Goal: Task Accomplishment & Management: Complete application form

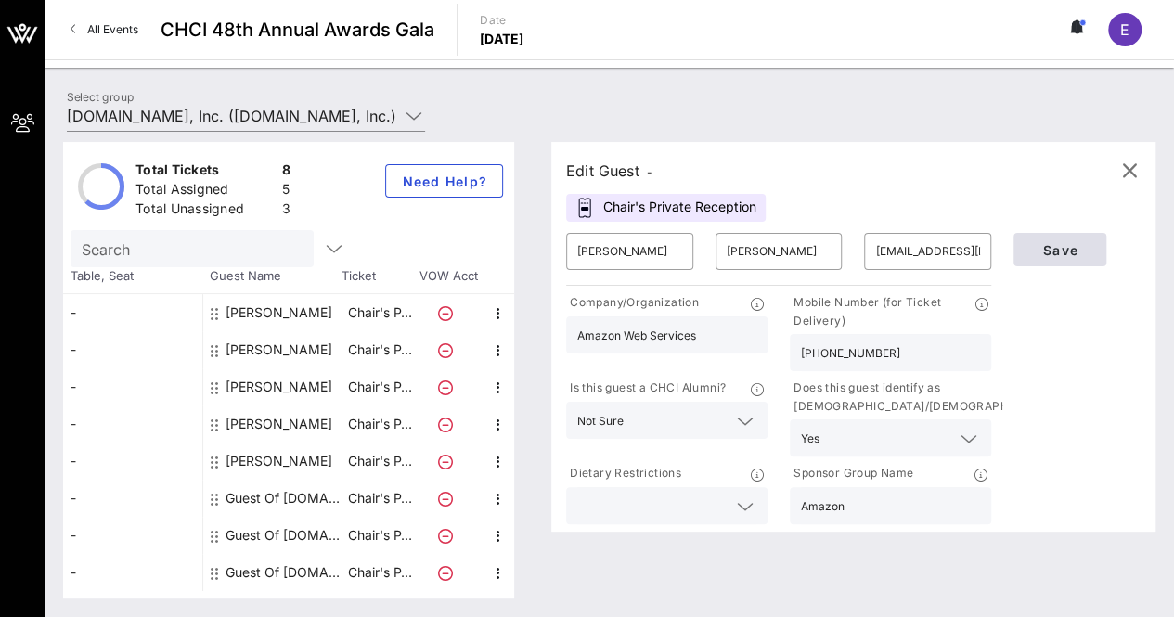
type input "[PHONE_NUMBER]"
click at [1052, 250] on span "Save" at bounding box center [1059, 250] width 63 height 16
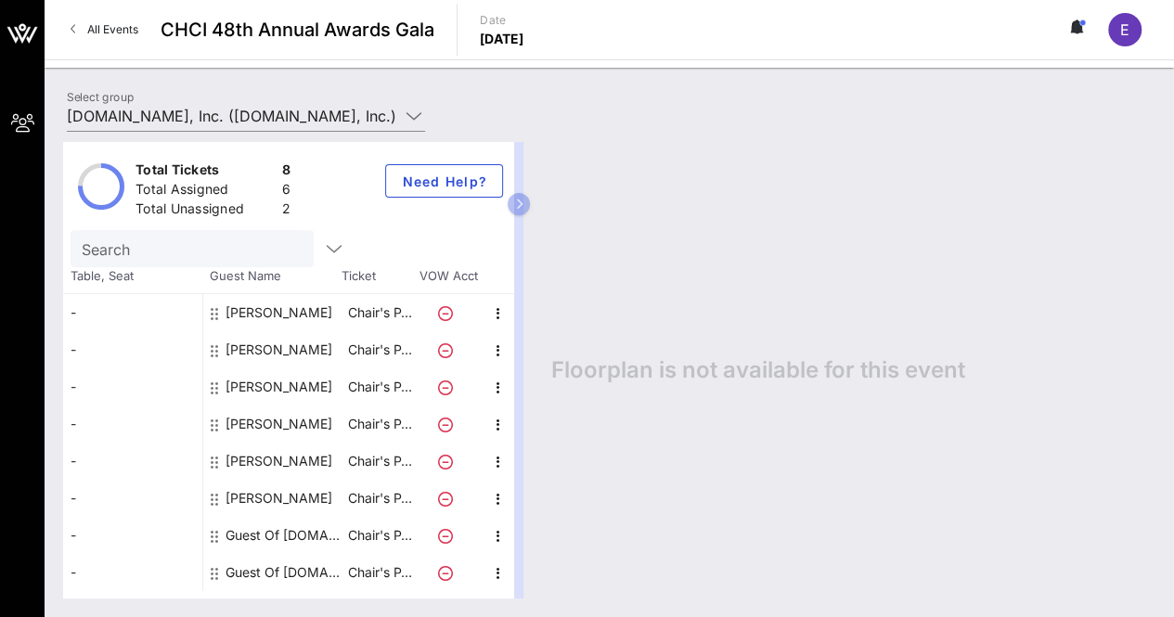
click at [622, 413] on div "Floorplan is not available for this event" at bounding box center [844, 370] width 623 height 456
click at [488, 535] on icon "button" at bounding box center [498, 536] width 22 height 22
click at [537, 534] on div "Edit" at bounding box center [543, 540] width 37 height 15
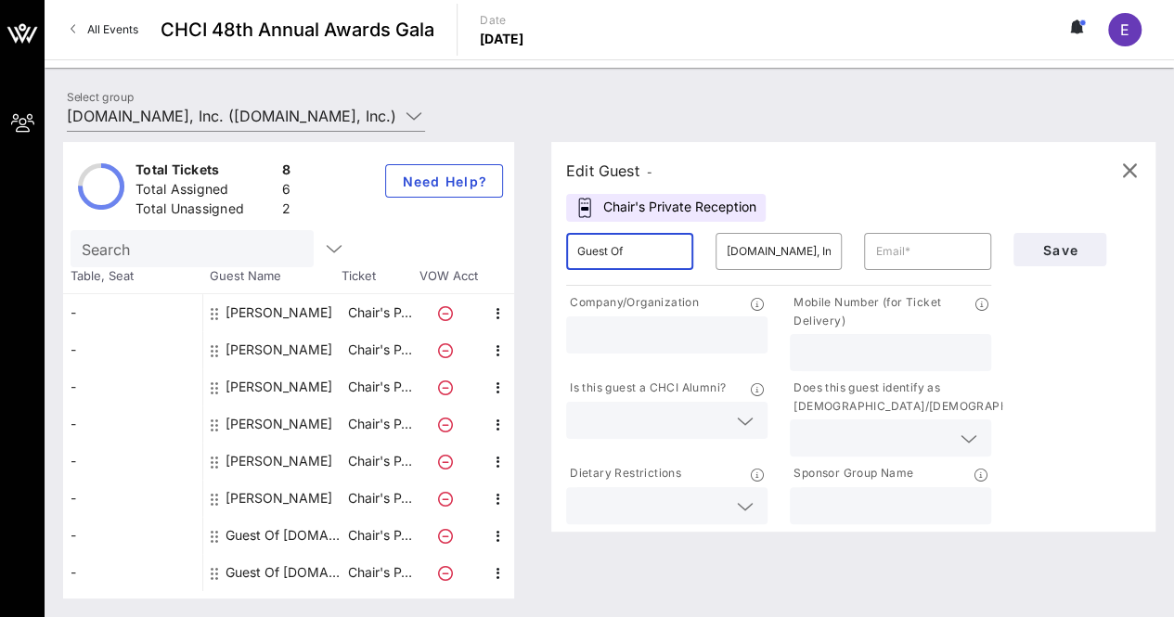
click at [621, 258] on input "Guest Of" at bounding box center [629, 252] width 105 height 30
type input "[PERSON_NAME]"
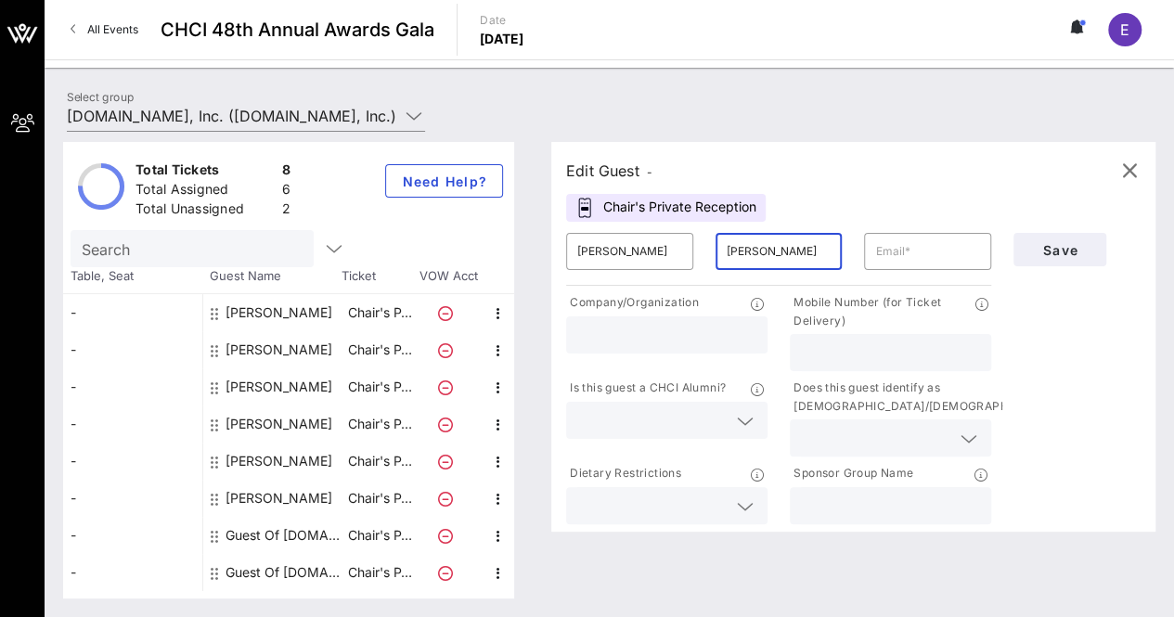
type input "[PERSON_NAME]"
click at [683, 346] on div at bounding box center [666, 334] width 179 height 37
type input "Amazon"
click at [810, 357] on input "text" at bounding box center [890, 352] width 179 height 24
paste input "[PHONE_NUMBER]"
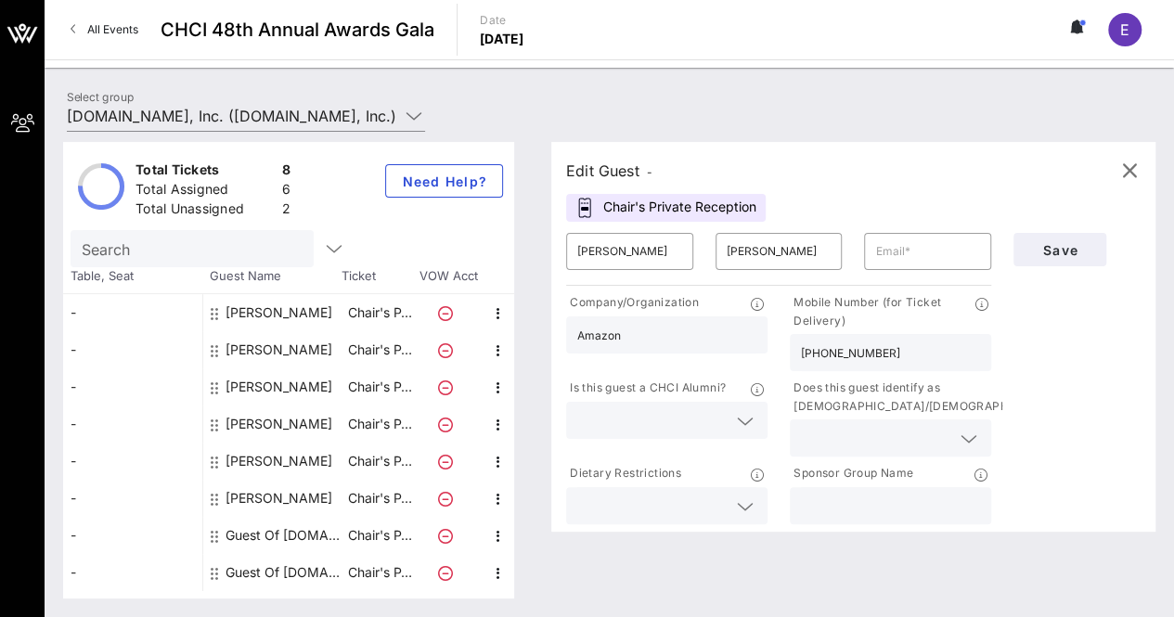
type input "[PHONE_NUMBER]"
click at [881, 237] on input "text" at bounding box center [927, 252] width 105 height 30
type input "[EMAIL_ADDRESS][DOMAIN_NAME]"
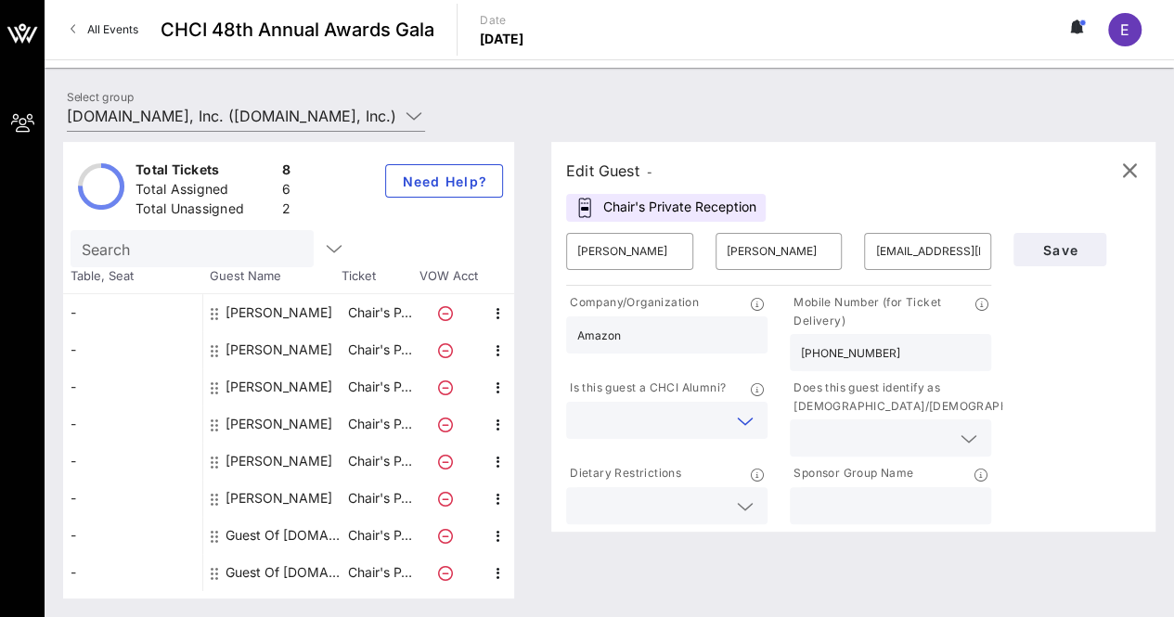
click at [683, 424] on input "text" at bounding box center [651, 420] width 149 height 24
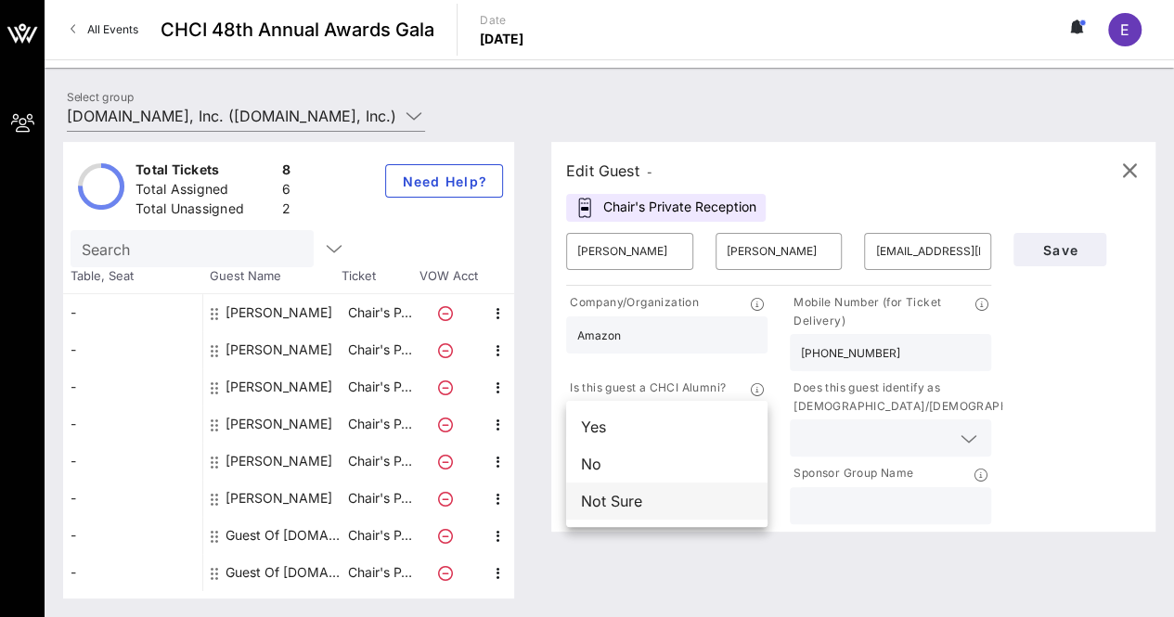
click at [618, 505] on div "Not Sure" at bounding box center [666, 500] width 201 height 37
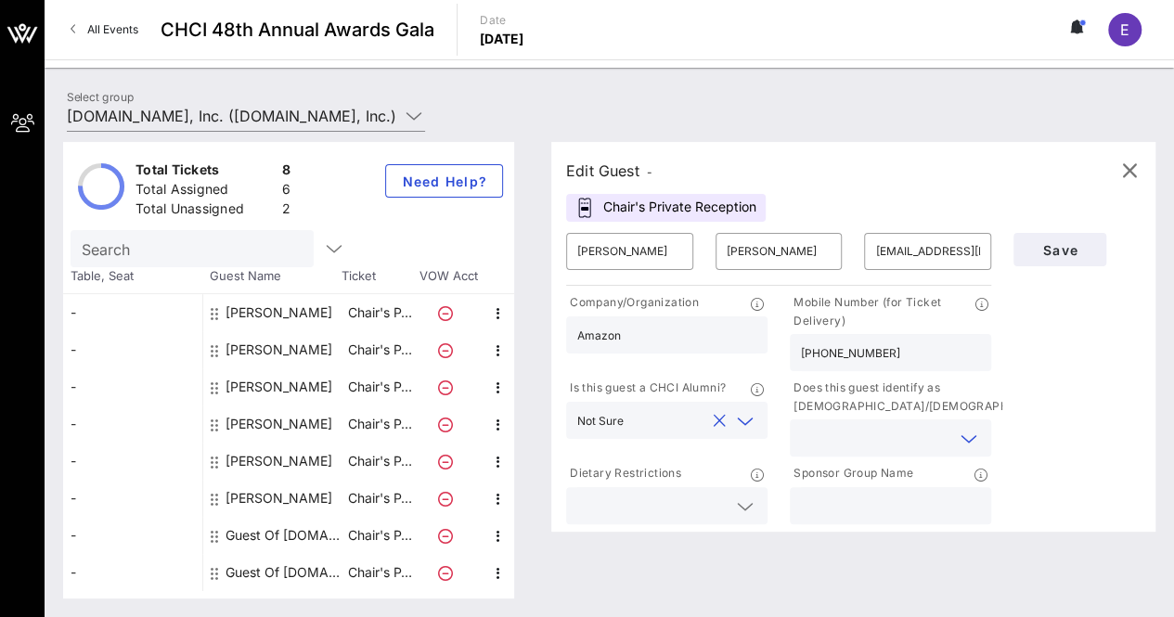
click at [890, 443] on input "text" at bounding box center [875, 438] width 149 height 24
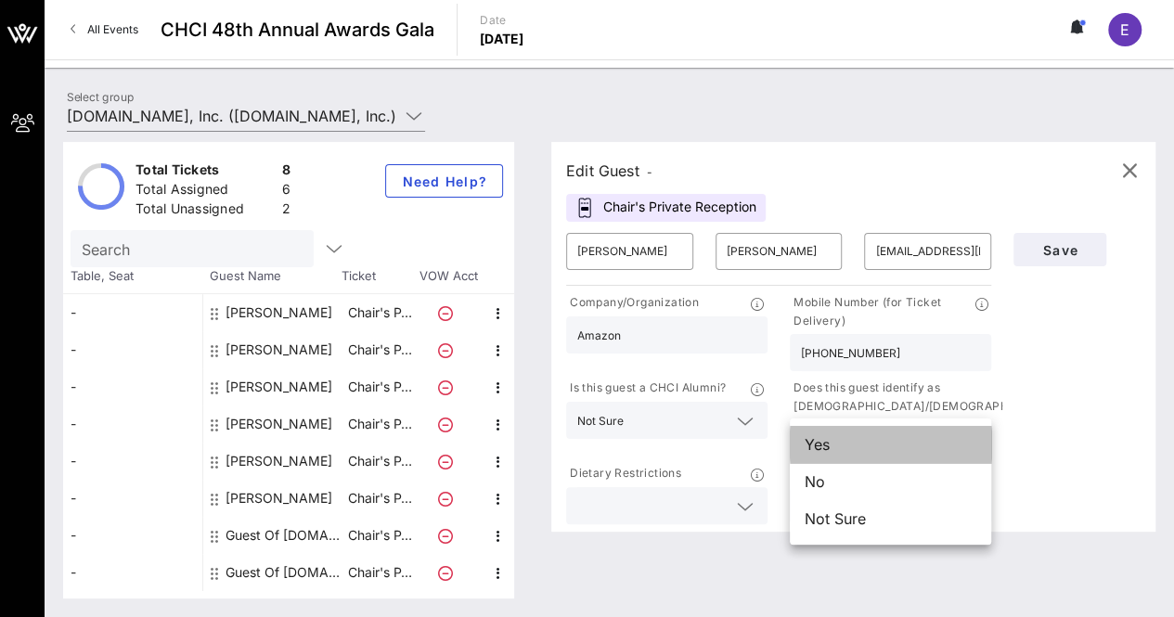
click at [844, 443] on div "Yes" at bounding box center [890, 444] width 201 height 37
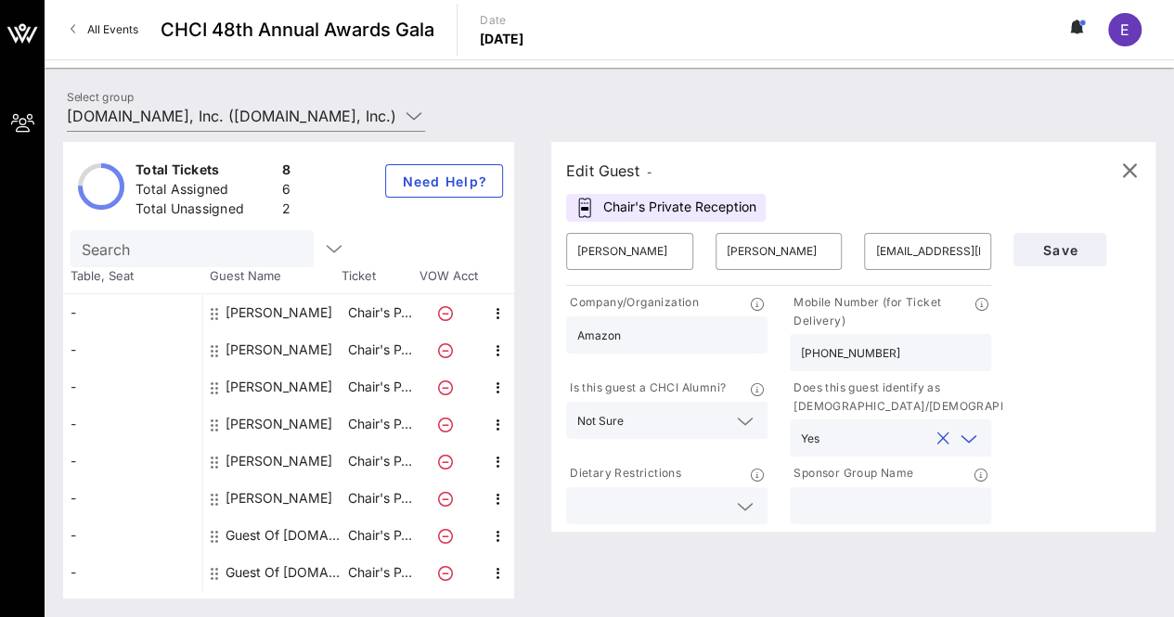
click at [734, 500] on div at bounding box center [745, 506] width 22 height 22
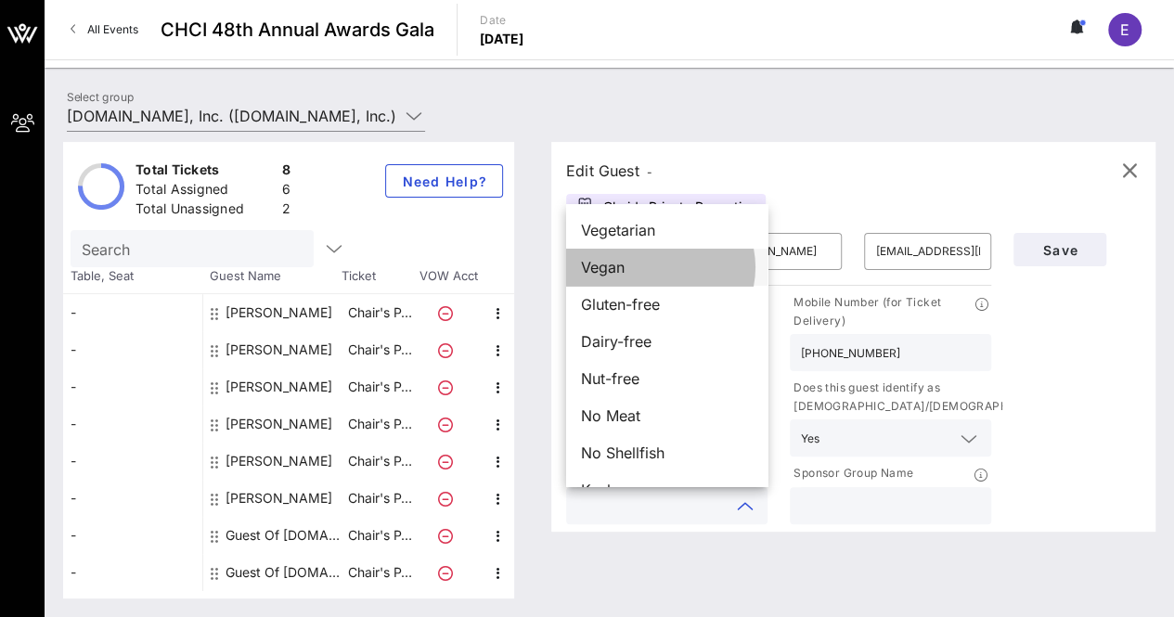
click at [591, 264] on span "Vegan" at bounding box center [603, 267] width 44 height 22
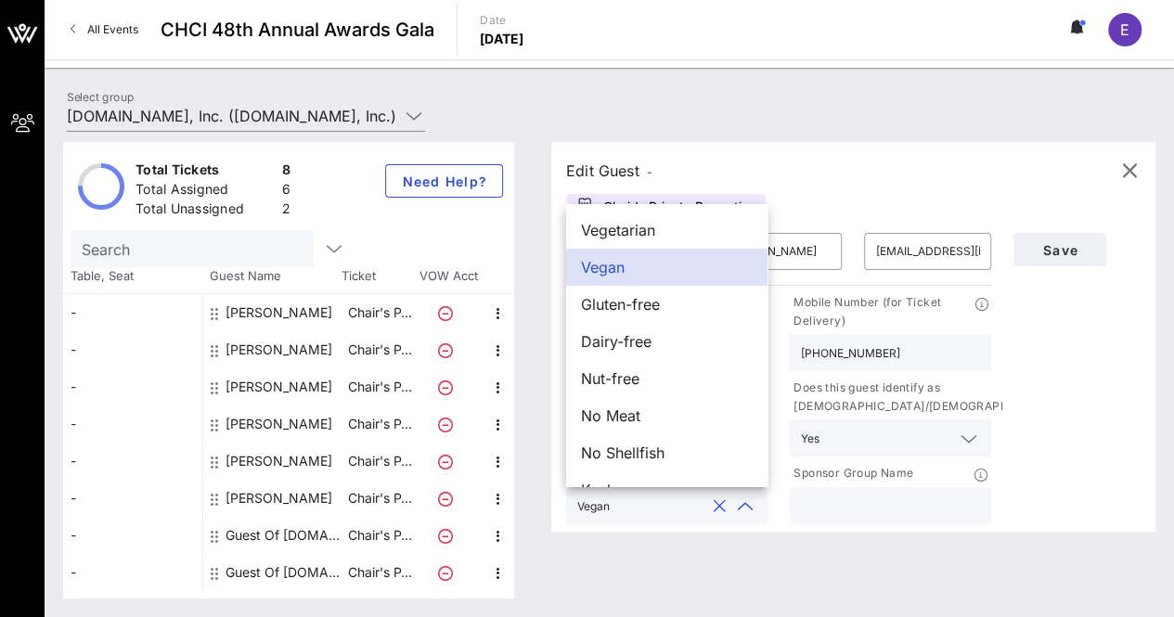
click at [835, 500] on input "text" at bounding box center [890, 506] width 179 height 24
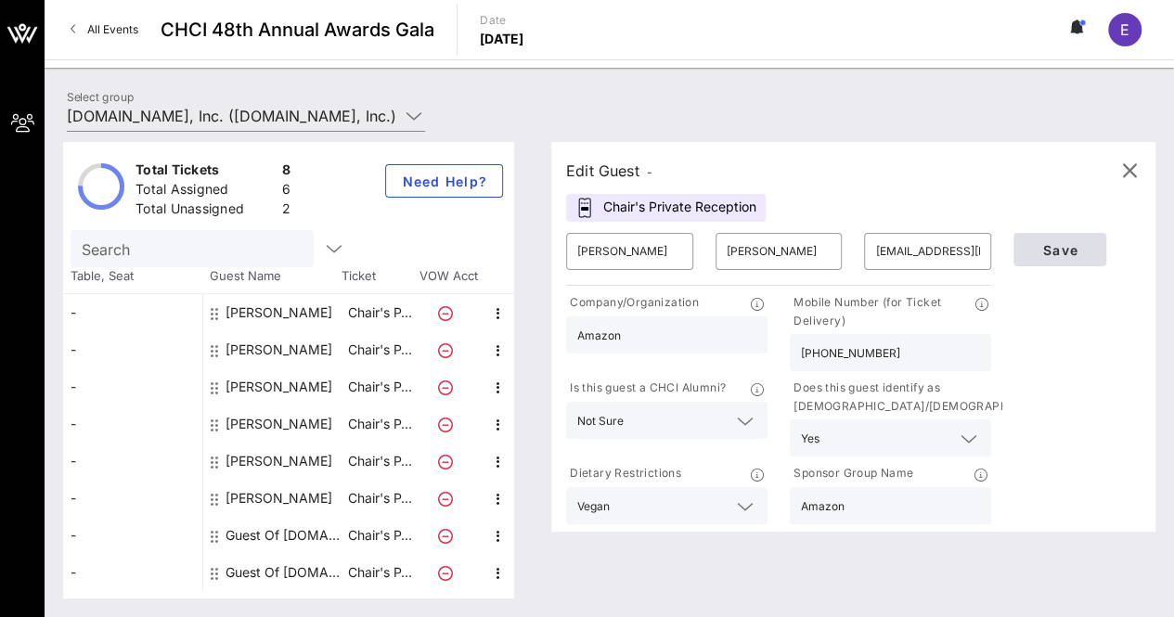
type input "Amazon"
click at [1044, 253] on span "Save" at bounding box center [1059, 250] width 63 height 16
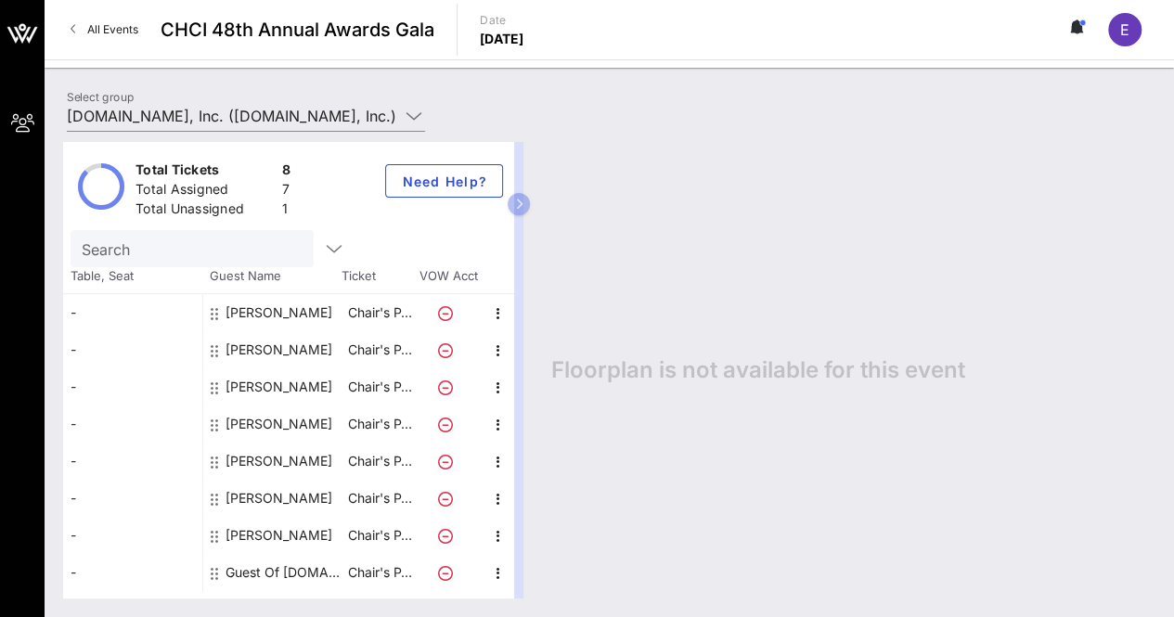
click at [725, 230] on div "Floorplan is not available for this event" at bounding box center [844, 370] width 623 height 456
click at [711, 210] on div "Floorplan is not available for this event" at bounding box center [844, 370] width 623 height 456
